Goal: Task Accomplishment & Management: Manage account settings

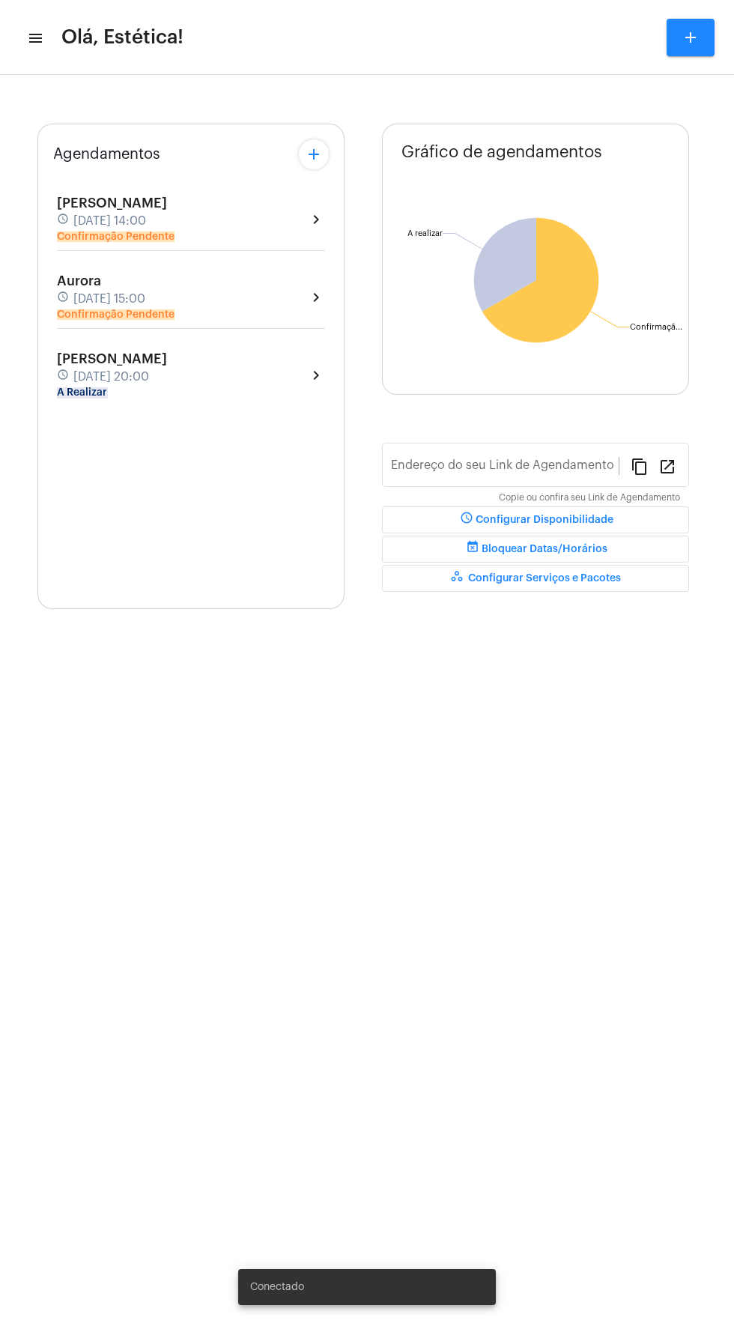
type input "[URL][DOMAIN_NAME]"
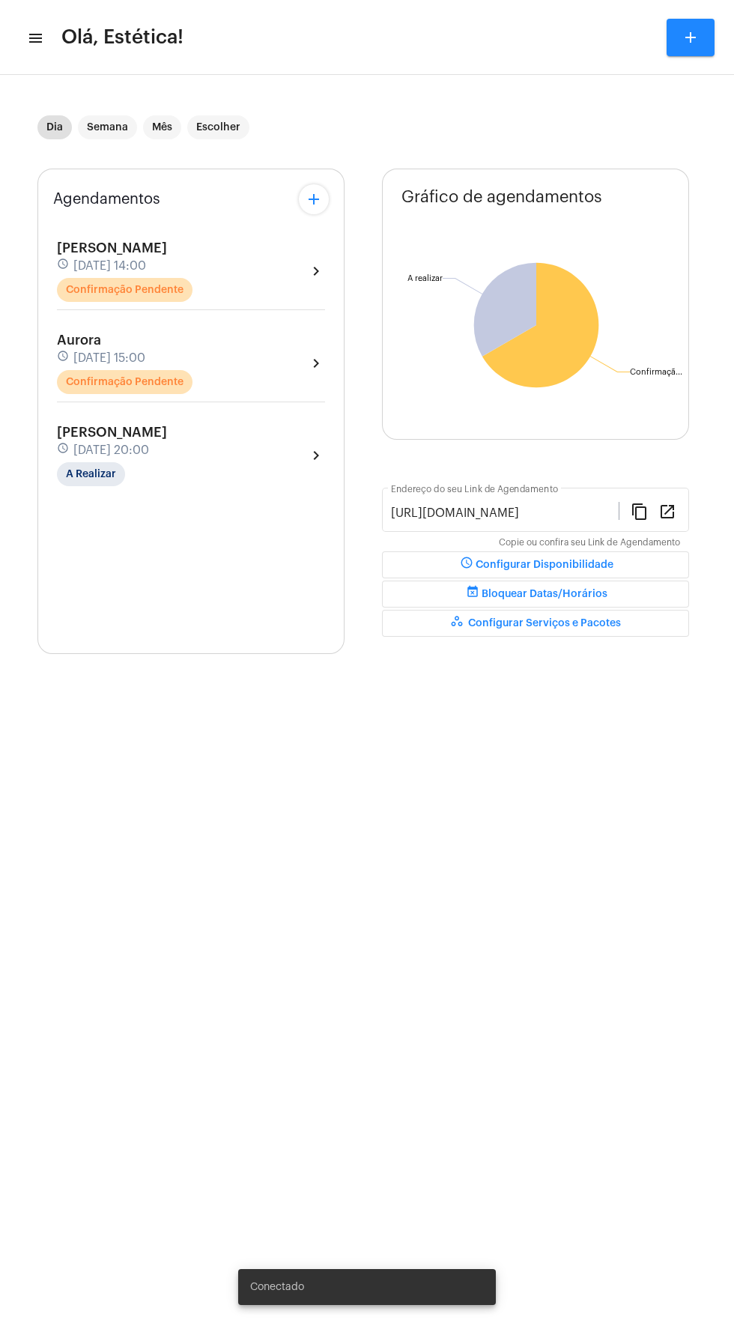
click at [228, 218] on div "Agendamentos add [PERSON_NAME] schedule [DATE] 14:00 Confirmação Pendente chevr…" at bounding box center [190, 412] width 307 height 486
click at [210, 261] on div "[PERSON_NAME] schedule [DATE] 14:00 Confirmação Pendente chevron_right" at bounding box center [191, 271] width 268 height 61
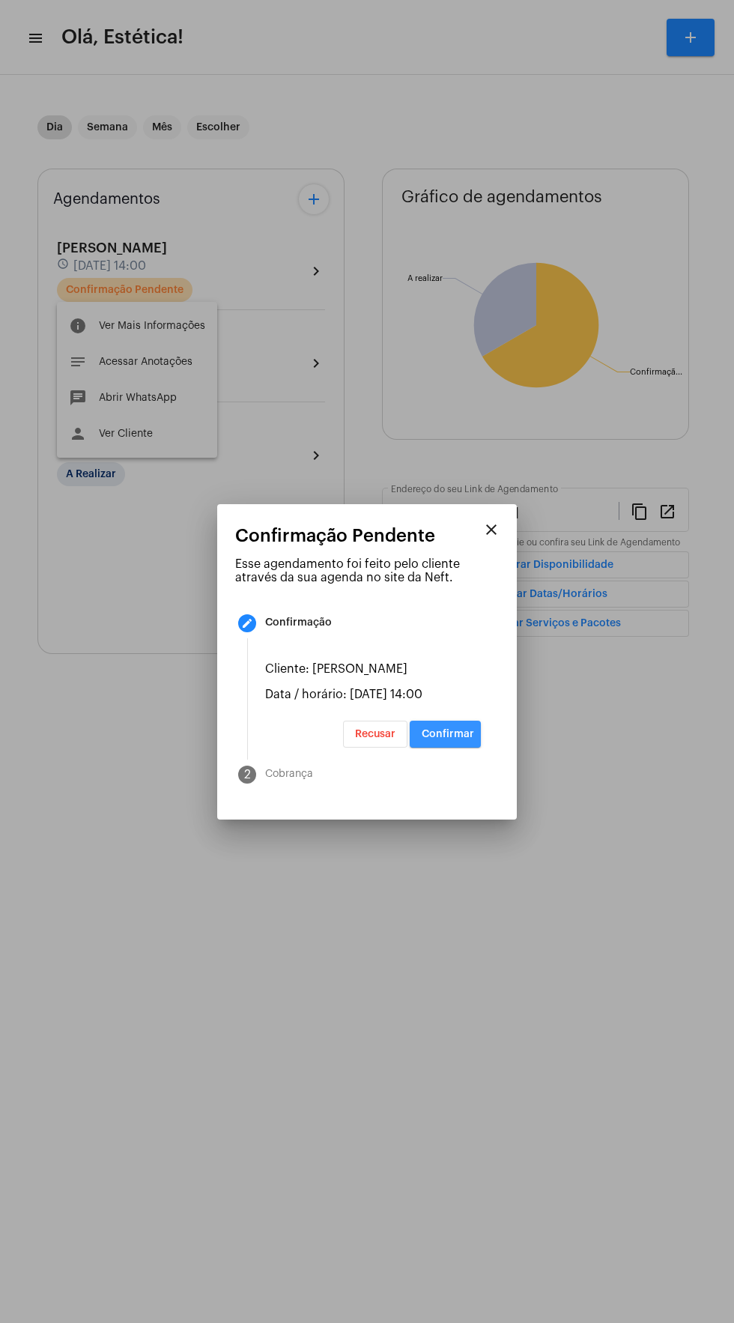
click at [463, 740] on span "Confirmar" at bounding box center [448, 734] width 52 height 10
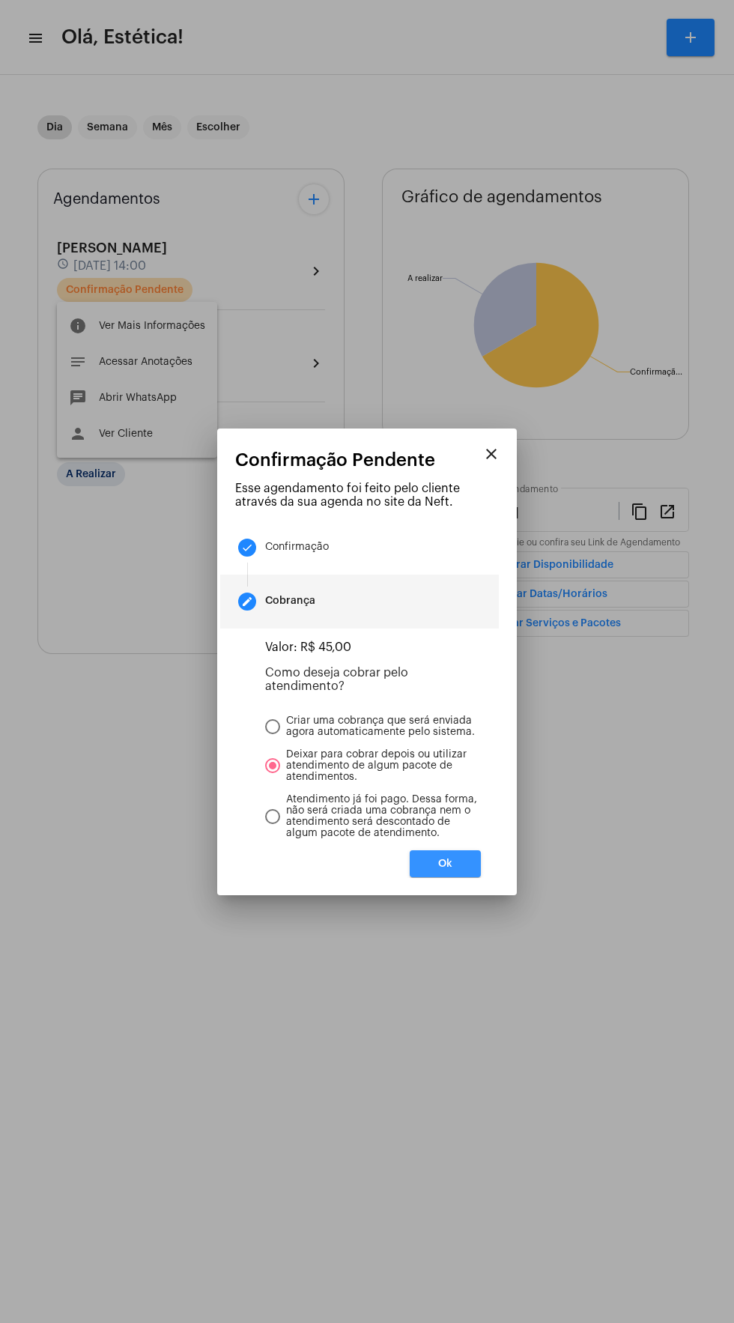
click at [468, 868] on button "Ok" at bounding box center [445, 863] width 71 height 27
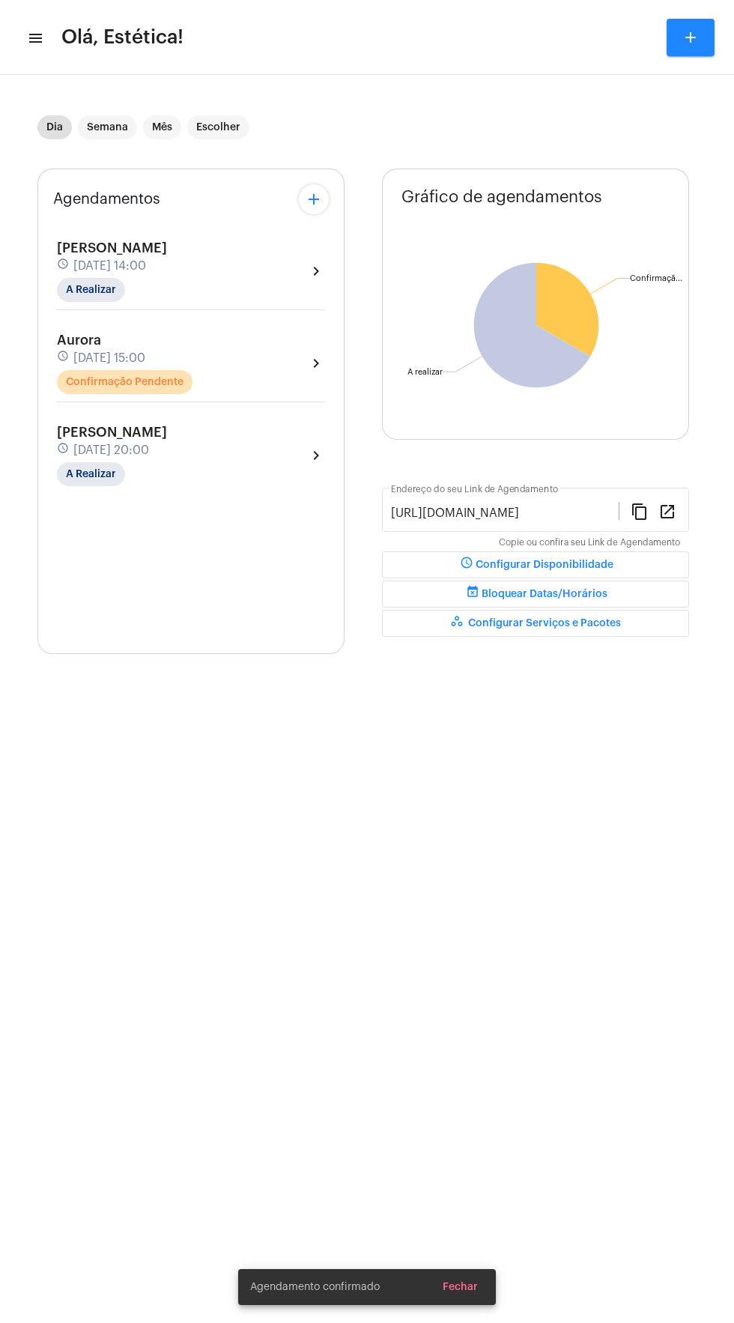
click at [249, 378] on div "Aurora schedule [DATE] 15:00 Confirmação Pendente chevron_right" at bounding box center [191, 363] width 268 height 61
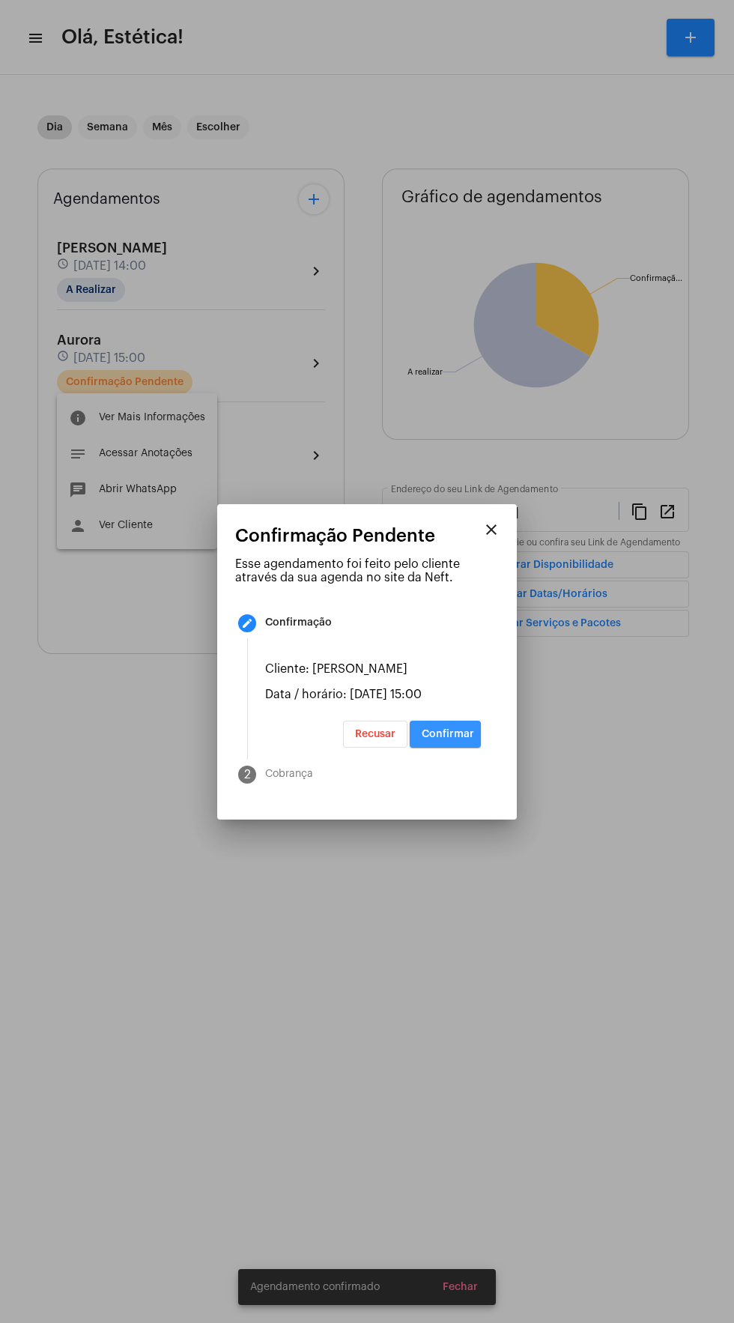
click at [457, 748] on button "Confirmar" at bounding box center [445, 734] width 71 height 27
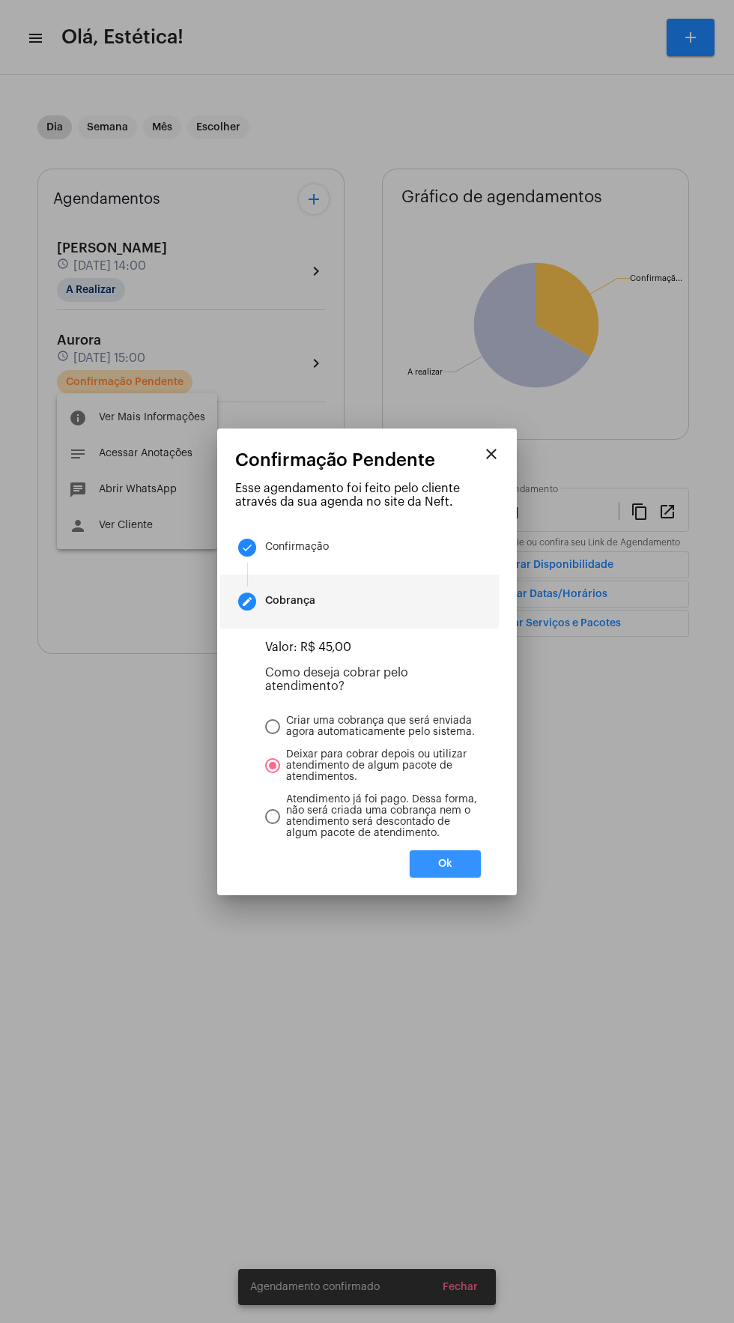
click at [474, 872] on button "Ok" at bounding box center [445, 863] width 71 height 27
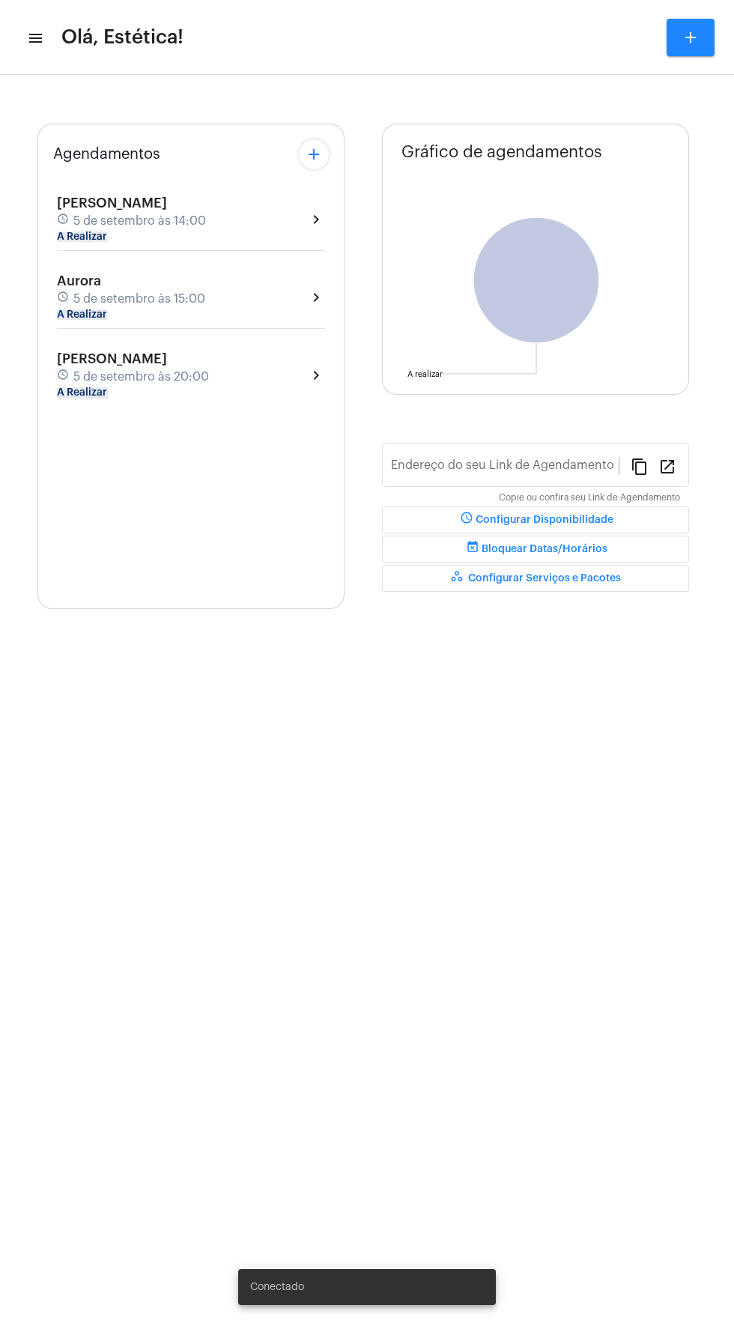
type input "[URL][DOMAIN_NAME]"
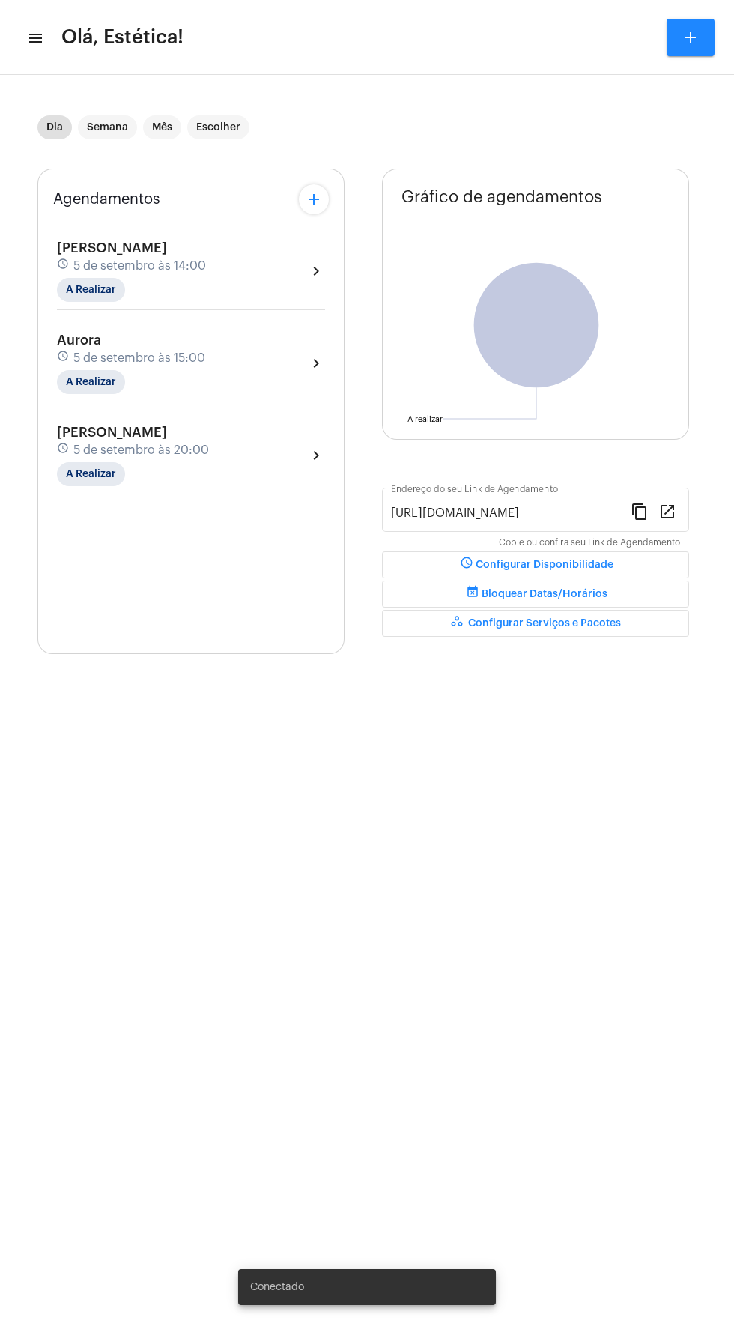
click at [284, 348] on div "Aurora schedule 5 de setembro às 15:00 A Realizar chevron_right" at bounding box center [191, 363] width 268 height 61
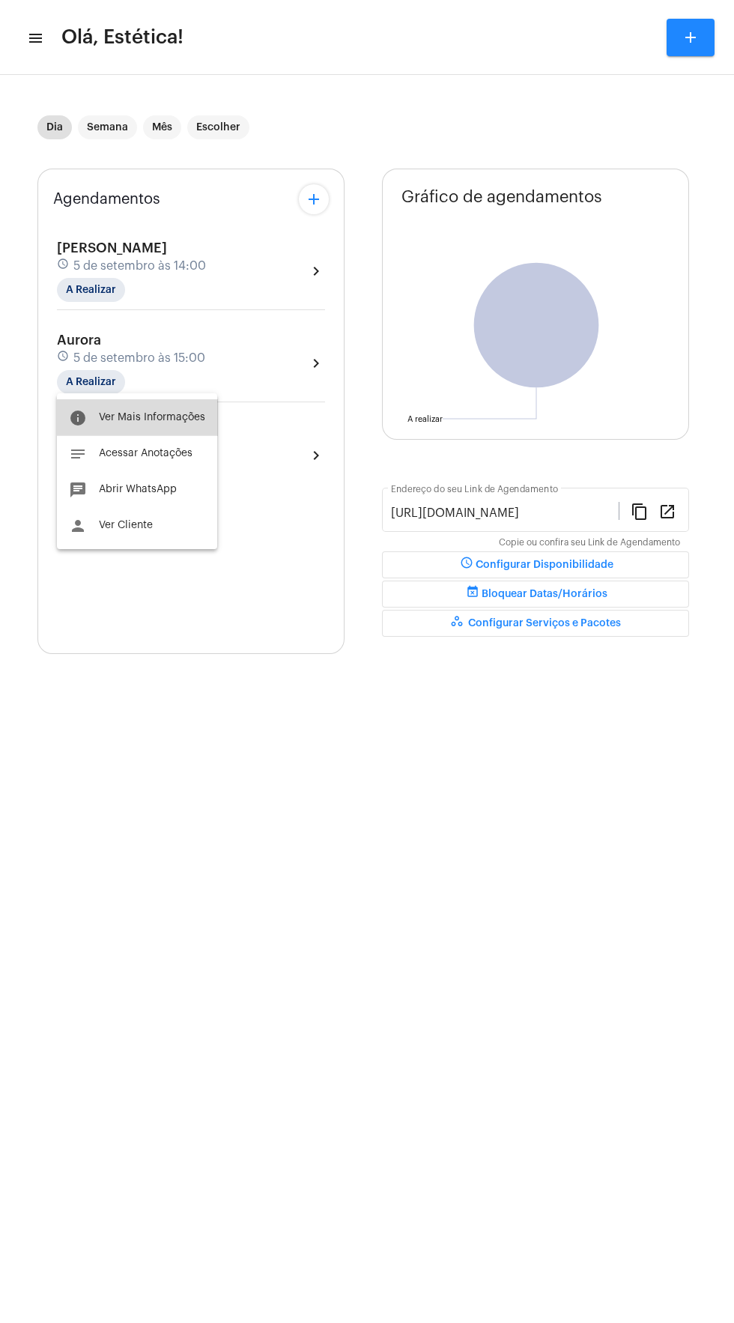
click at [182, 421] on span "Ver Mais Informações" at bounding box center [152, 417] width 106 height 10
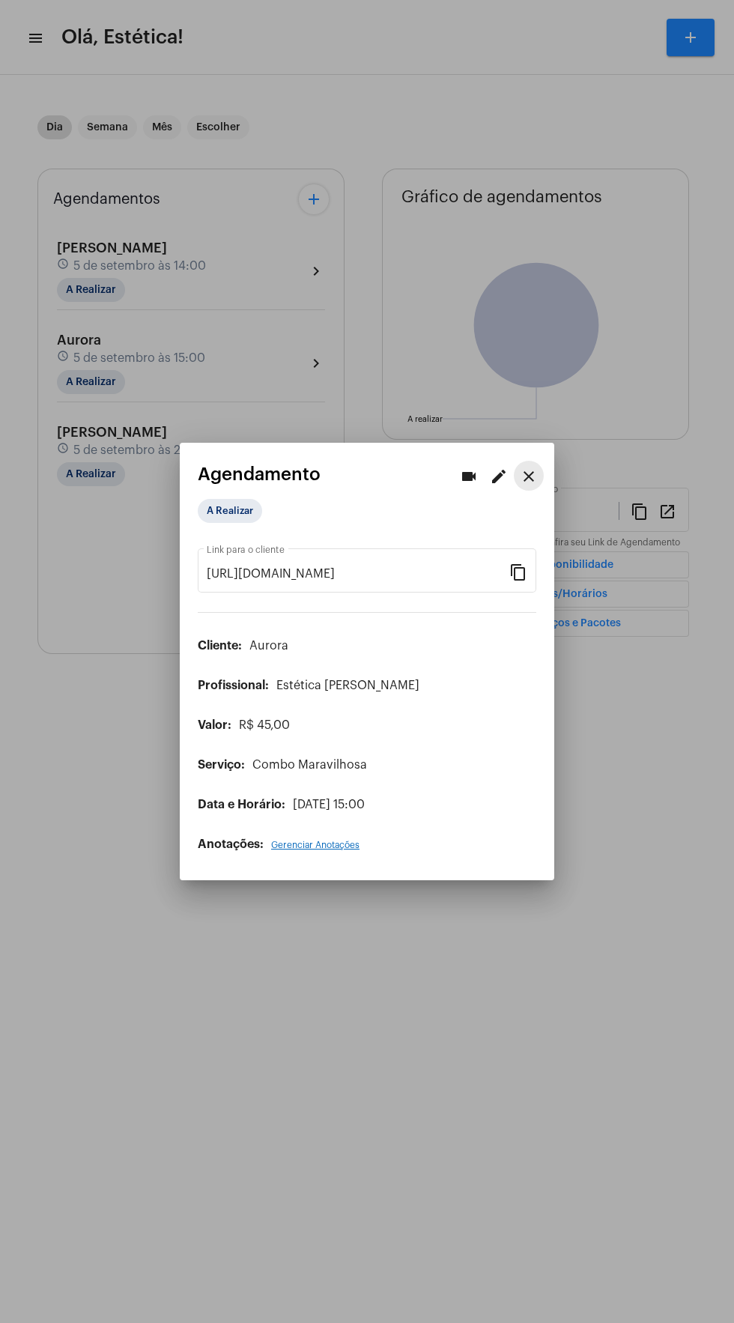
click at [527, 468] on mat-icon "close" at bounding box center [529, 477] width 18 height 18
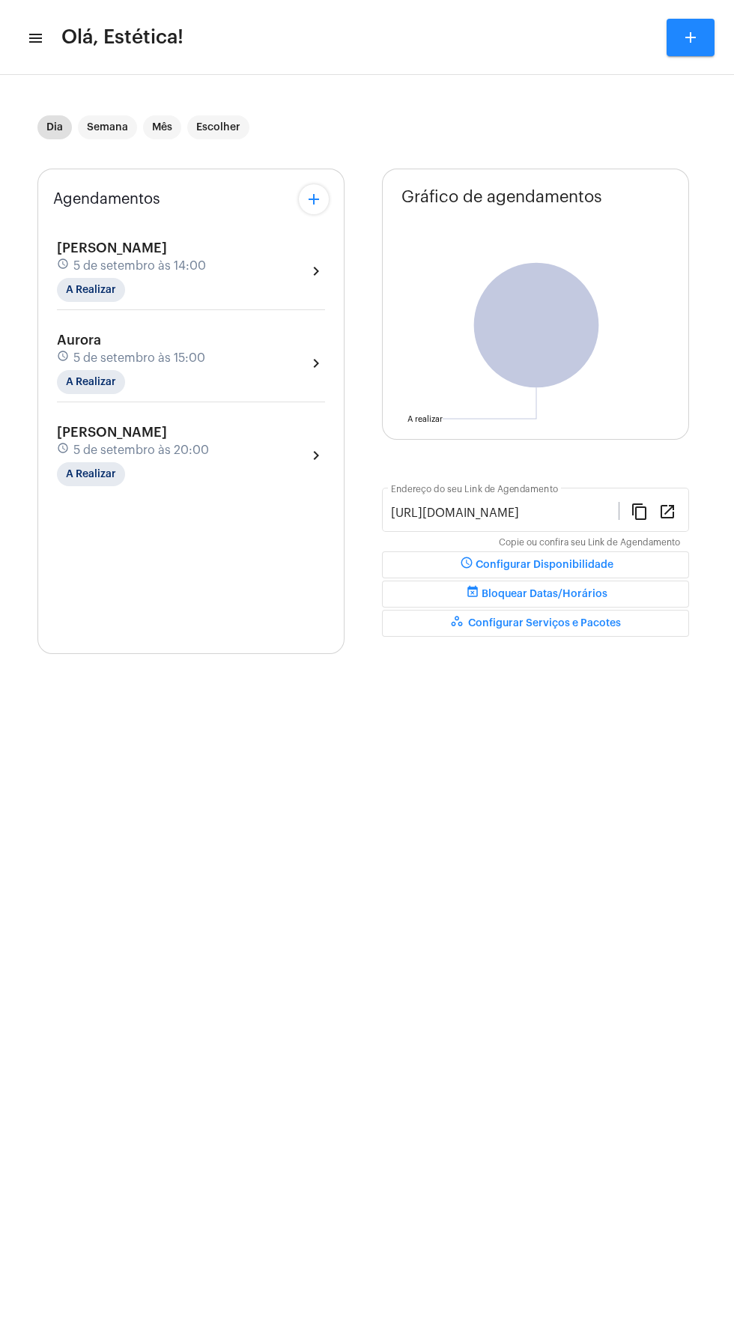
click at [276, 350] on div "Aurora schedule 5 de setembro às 15:00 A Realizar chevron_right" at bounding box center [191, 363] width 268 height 61
click at [169, 412] on button "info Ver Mais Informações" at bounding box center [137, 417] width 160 height 36
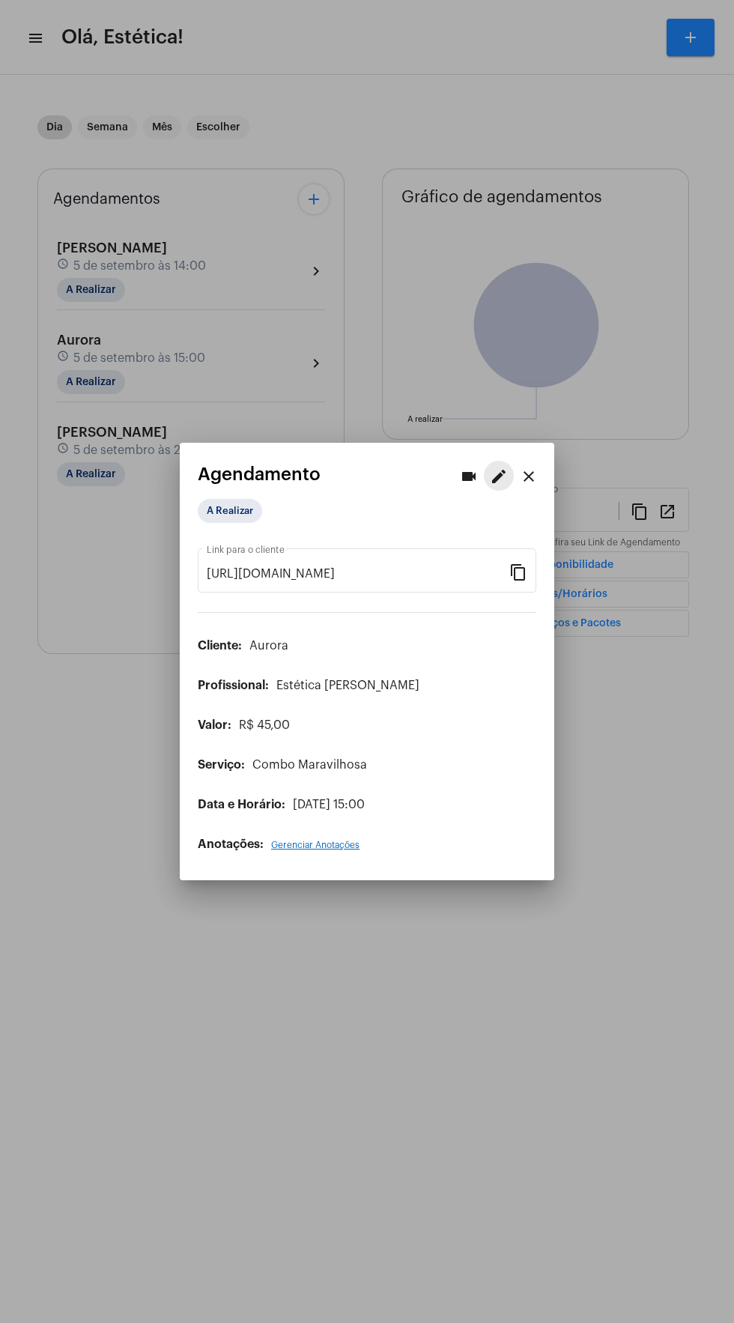
click at [499, 468] on mat-icon "edit" at bounding box center [499, 477] width 18 height 18
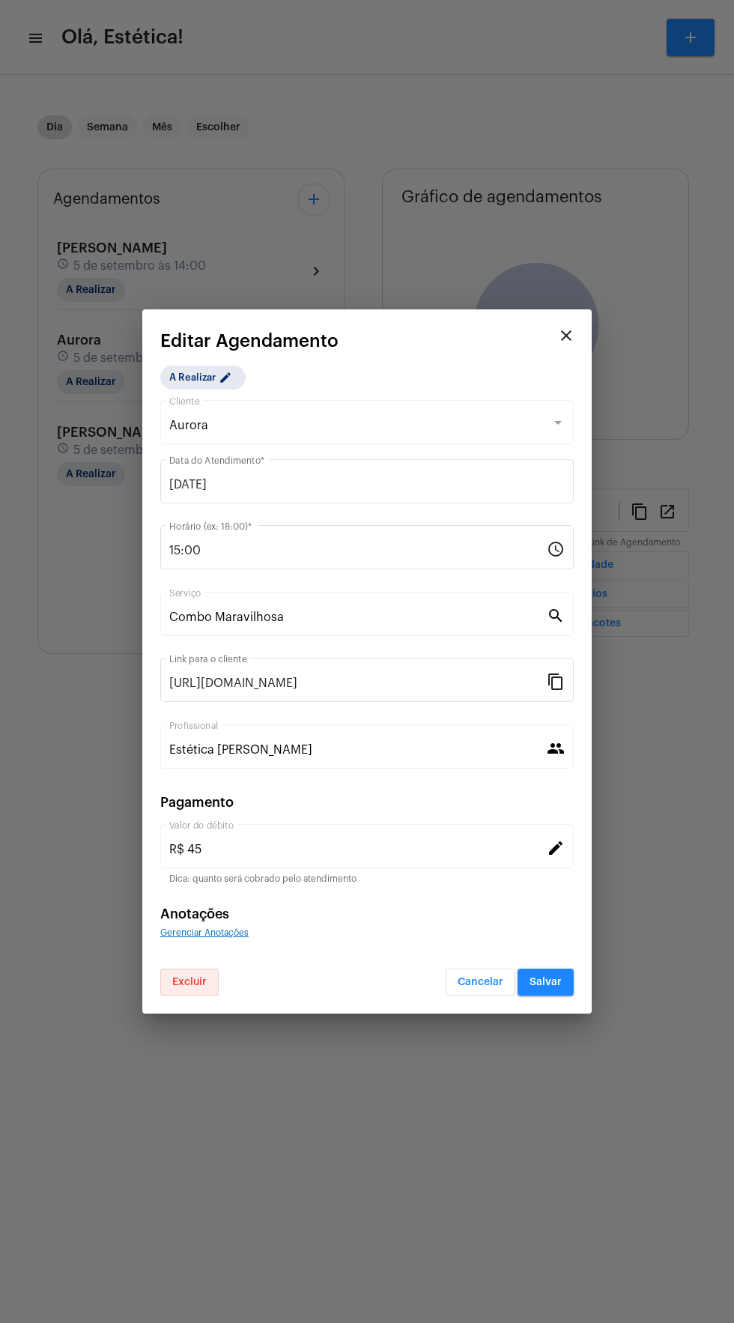
click at [207, 991] on button "Excluir" at bounding box center [189, 982] width 58 height 27
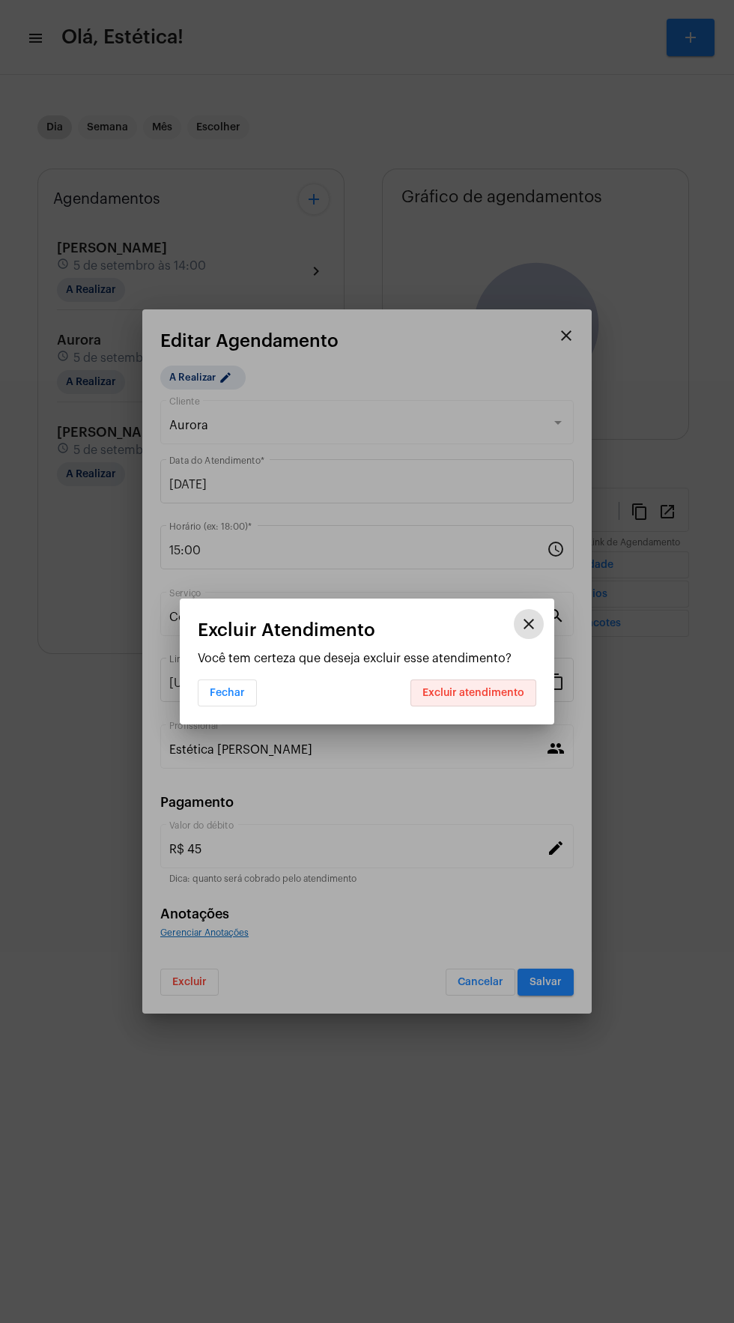
click at [515, 704] on button "Excluir atendimento" at bounding box center [474, 693] width 126 height 27
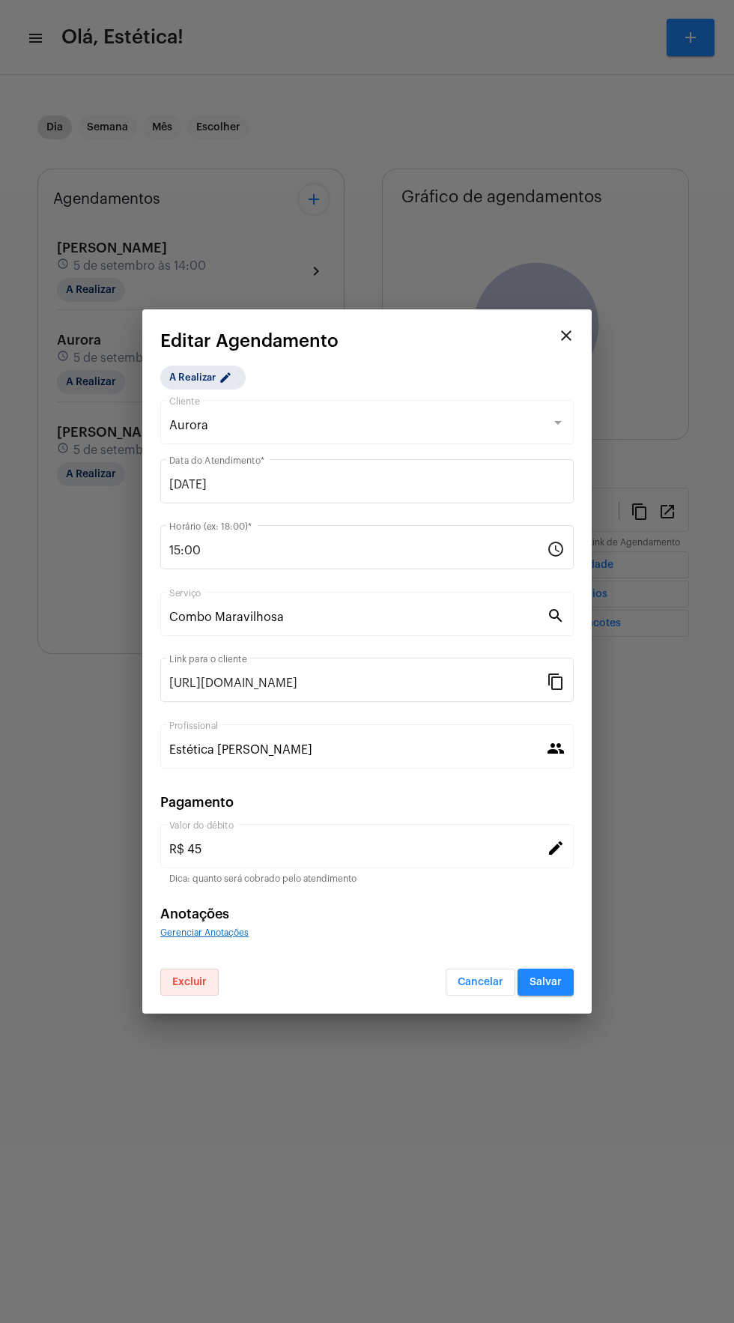
click at [205, 976] on button "Excluir" at bounding box center [189, 982] width 58 height 27
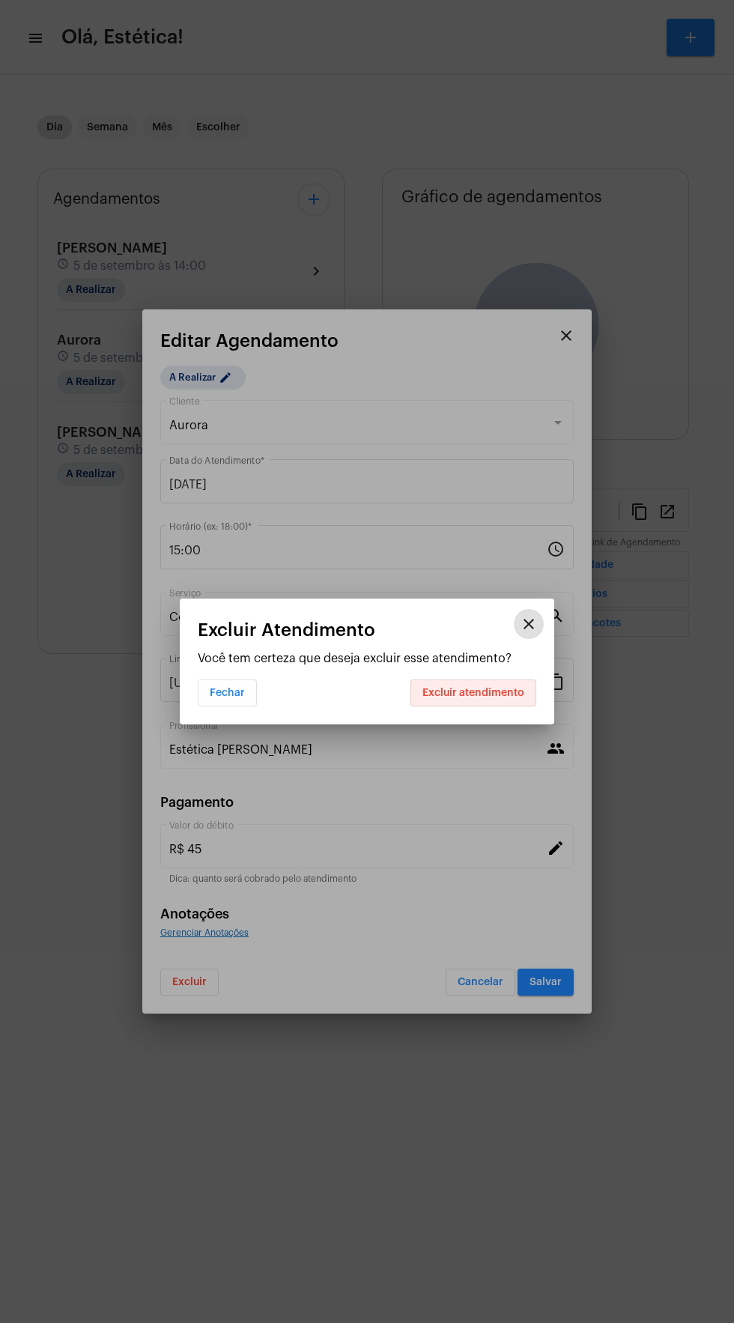
click at [498, 693] on span "Excluir atendimento" at bounding box center [474, 693] width 102 height 10
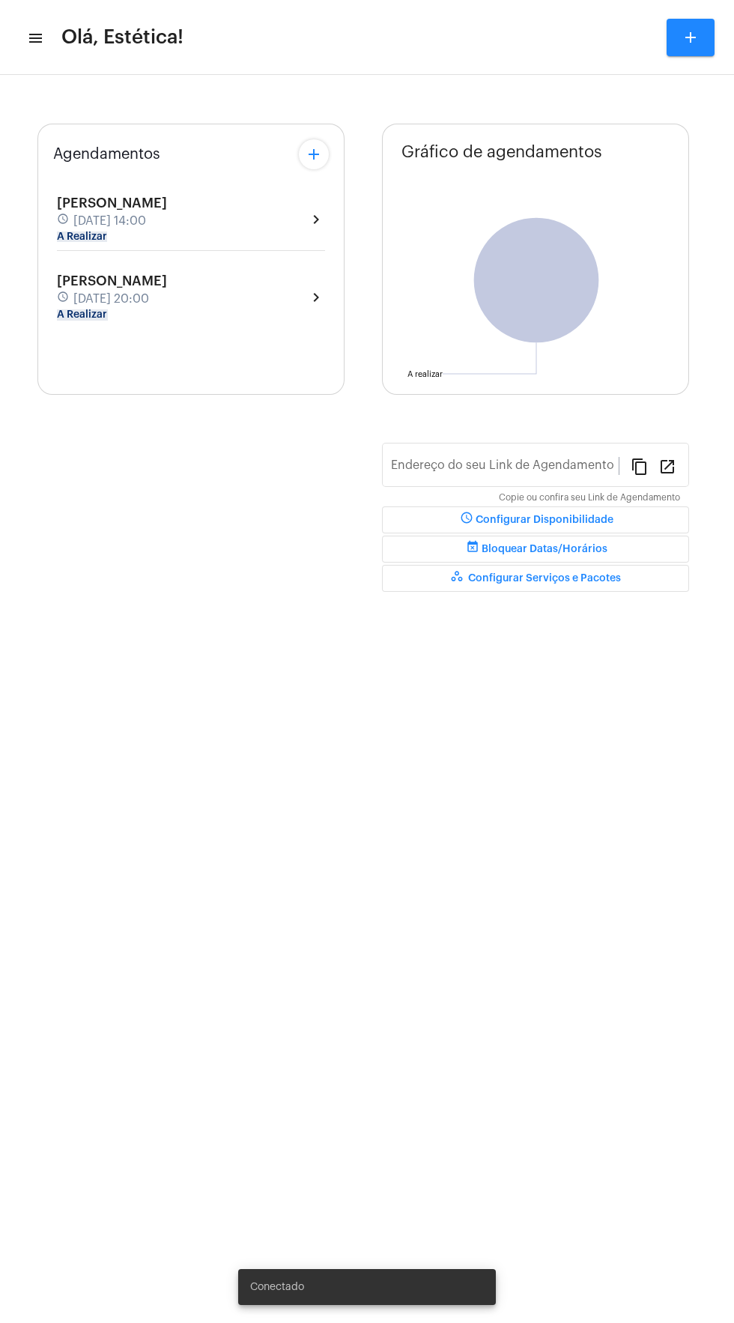
type input "[URL][DOMAIN_NAME]"
